Goal: Entertainment & Leisure: Consume media (video, audio)

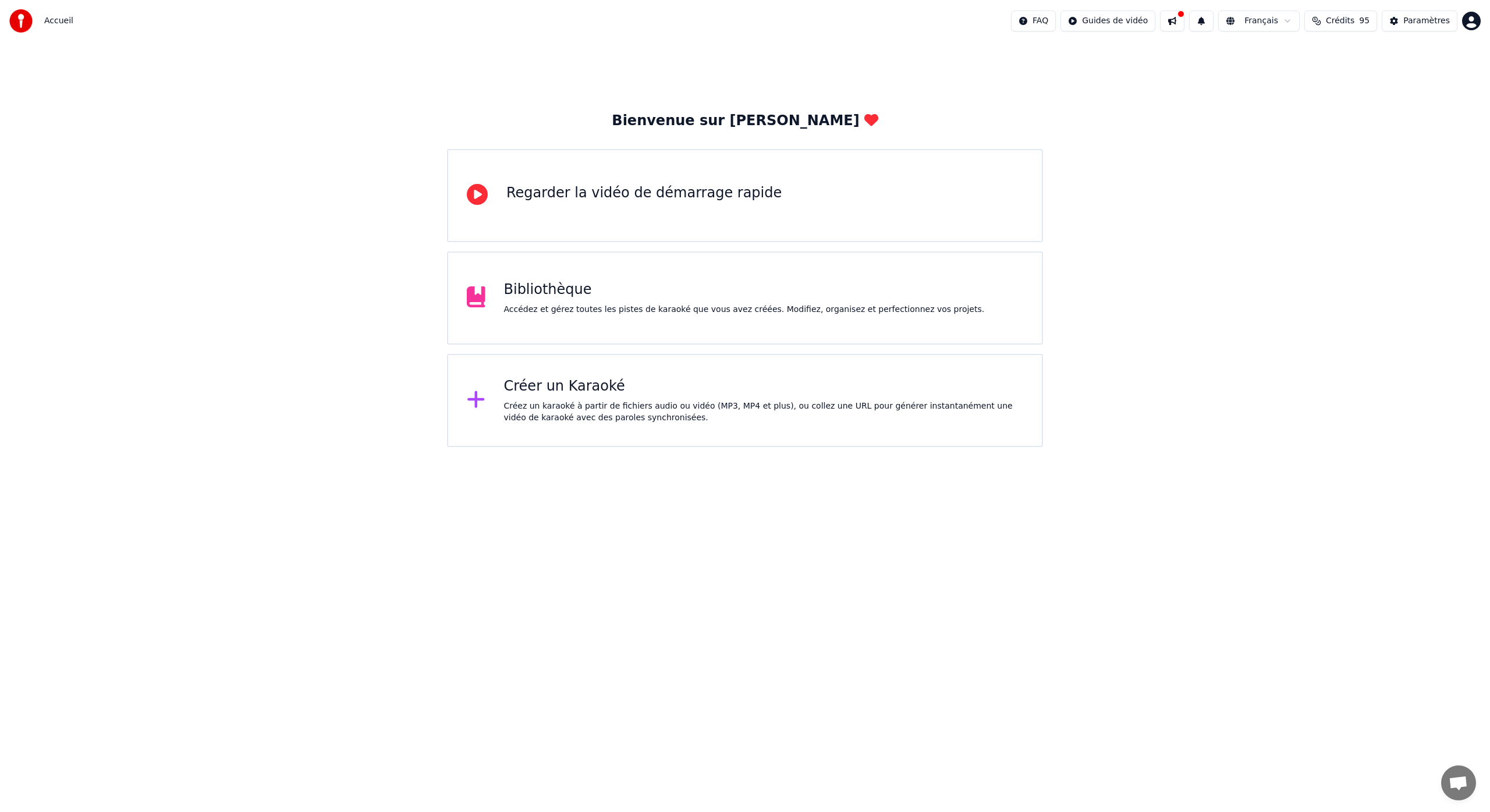
click at [470, 198] on icon at bounding box center [477, 194] width 21 height 21
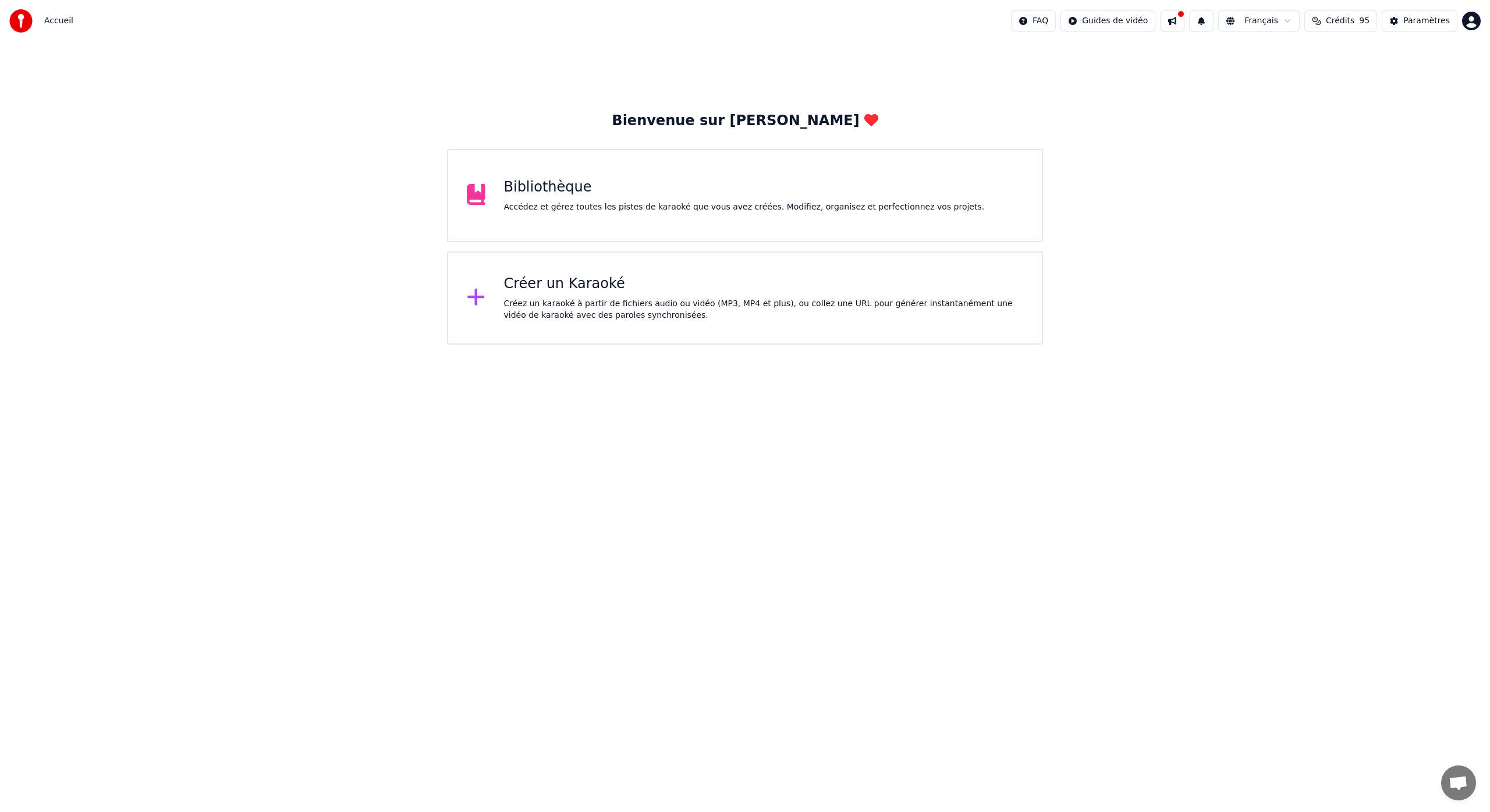
click at [481, 203] on icon at bounding box center [476, 194] width 18 height 21
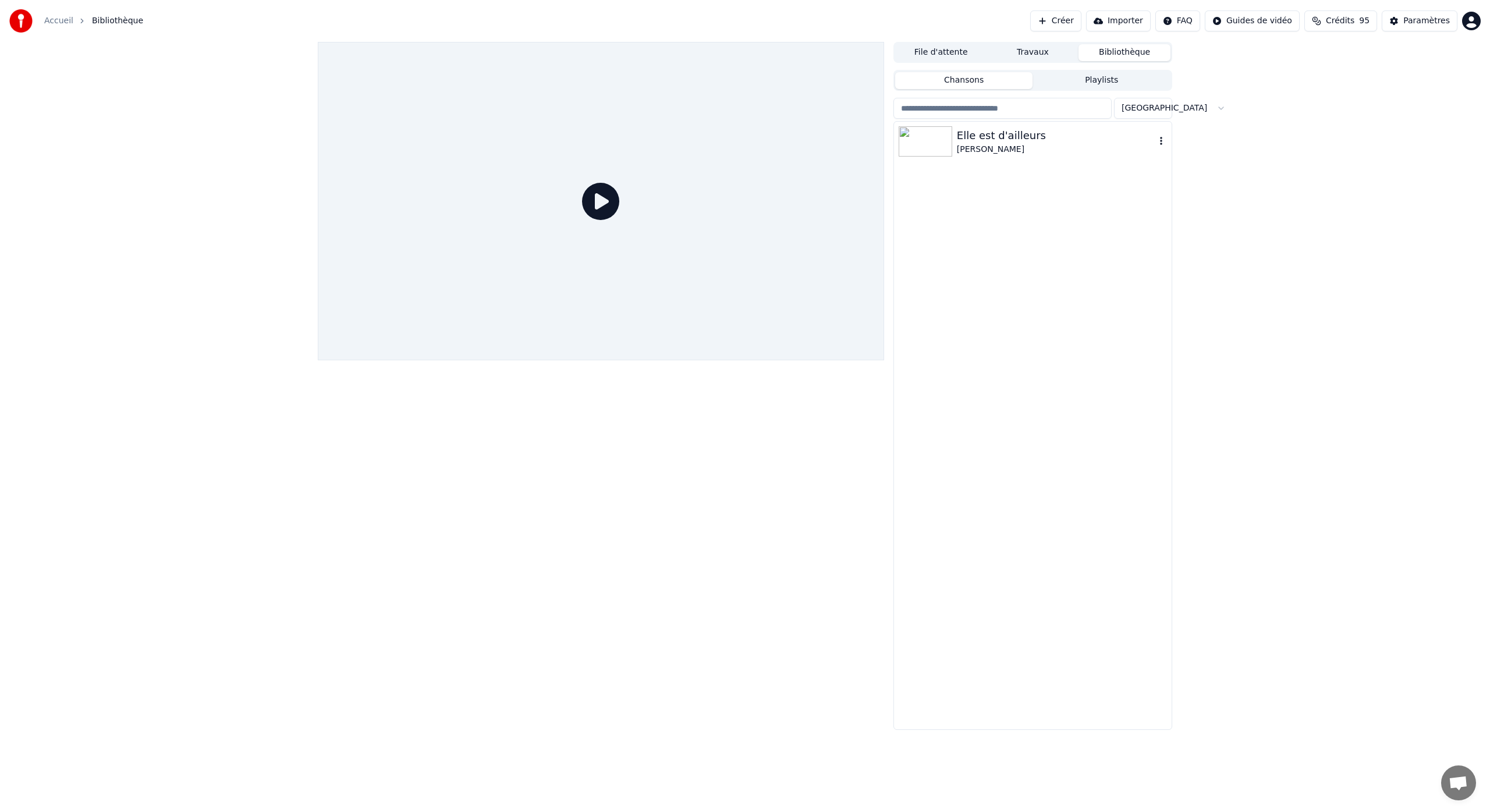
click at [944, 150] on img at bounding box center [925, 141] width 54 height 30
